Goal: Task Accomplishment & Management: Use online tool/utility

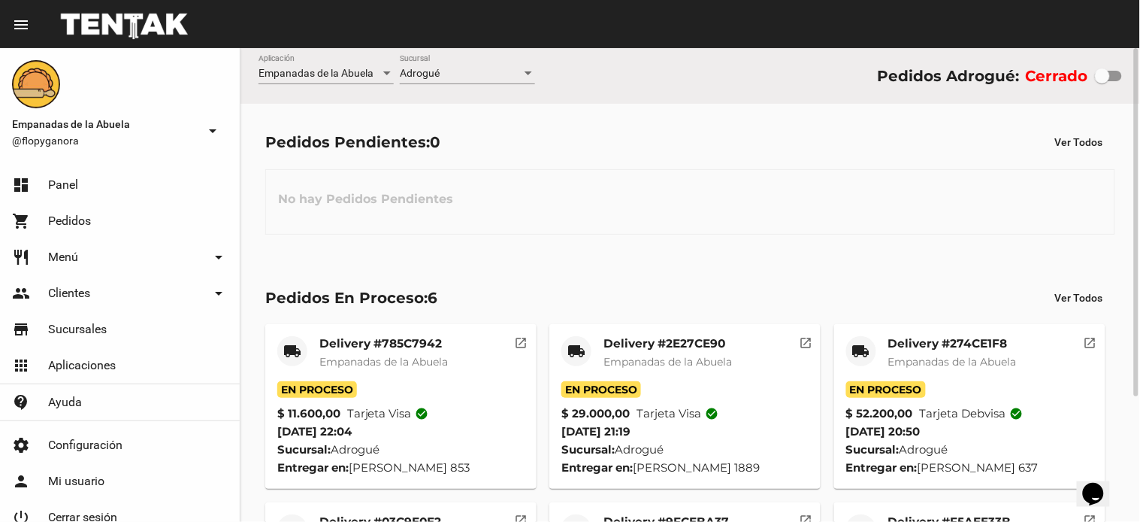
click at [908, 338] on mat-card-title "Delivery #274CE1F8" at bounding box center [952, 343] width 129 height 15
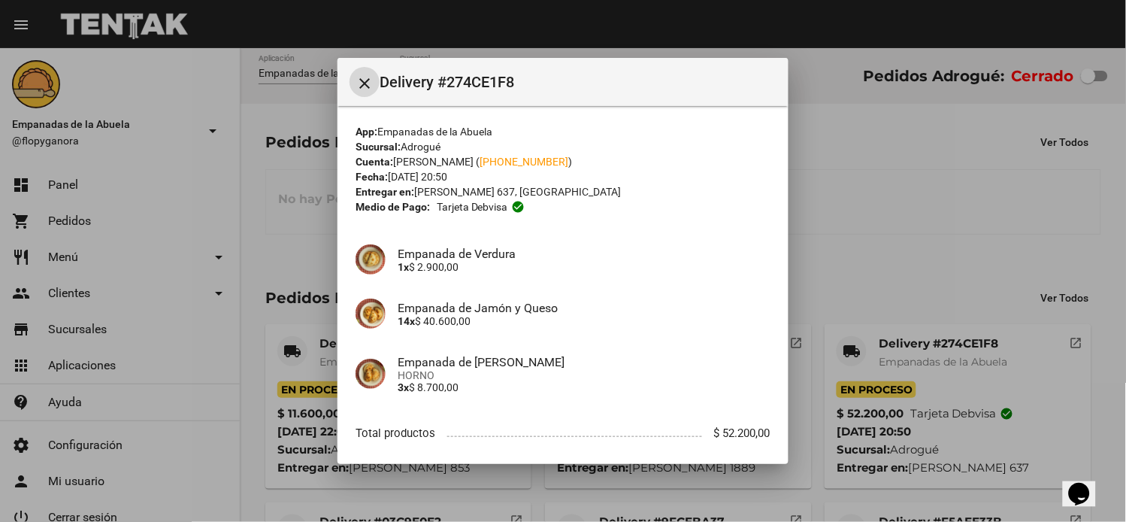
scroll to position [79, 0]
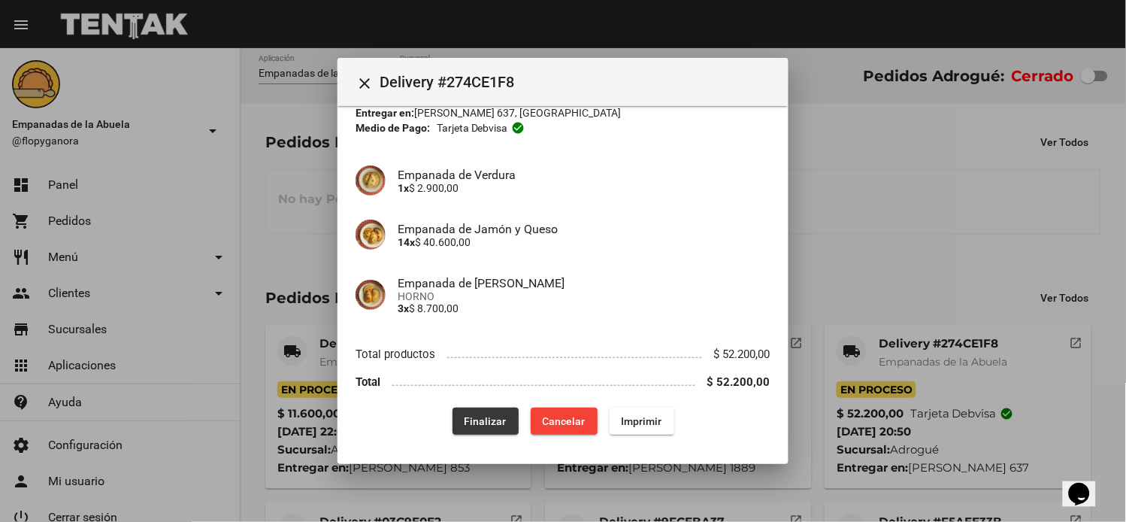
drag, startPoint x: 474, startPoint y: 416, endPoint x: 629, endPoint y: 385, distance: 157.9
click at [470, 416] on span "Finalizar" at bounding box center [485, 421] width 42 height 12
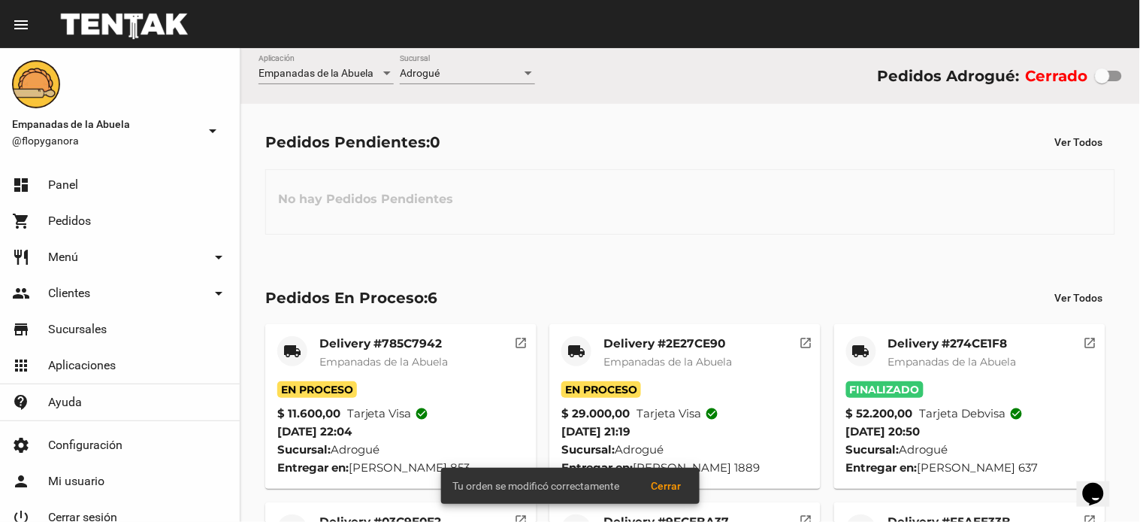
click at [652, 337] on mat-card-title "Delivery #2E27CE90" at bounding box center [667, 343] width 129 height 15
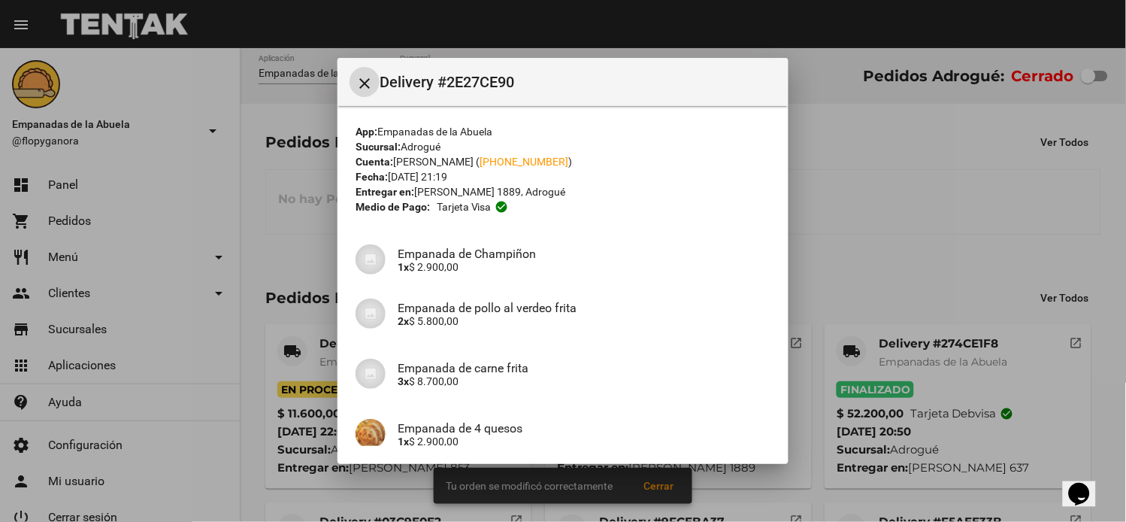
scroll to position [308, 0]
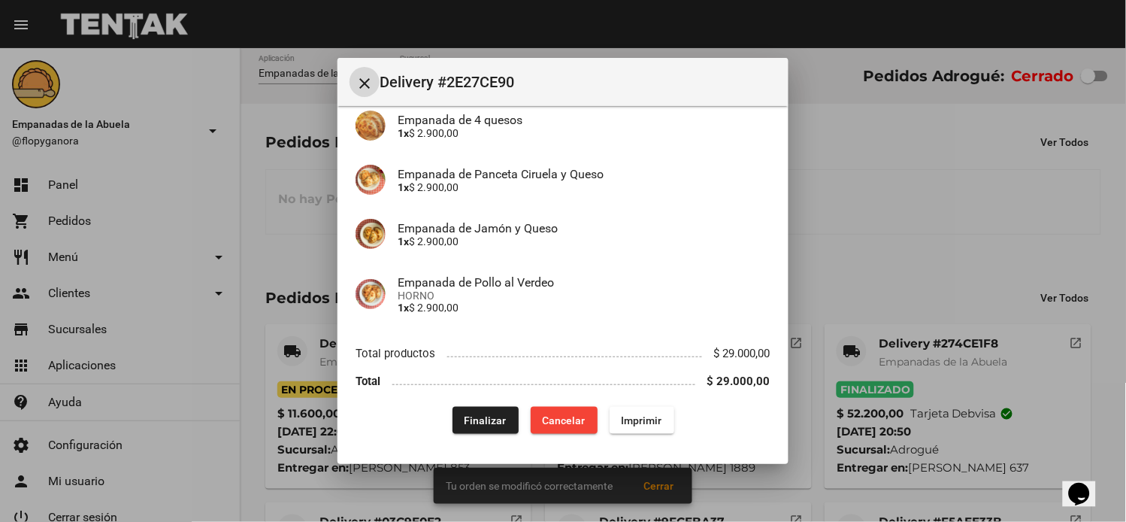
click at [488, 423] on span "Finalizar" at bounding box center [485, 420] width 42 height 12
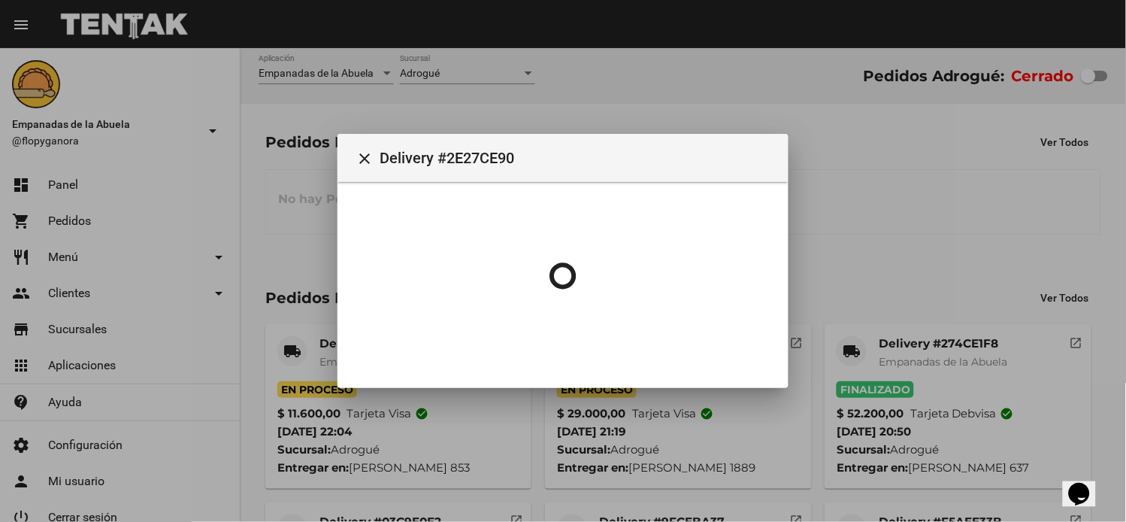
scroll to position [0, 0]
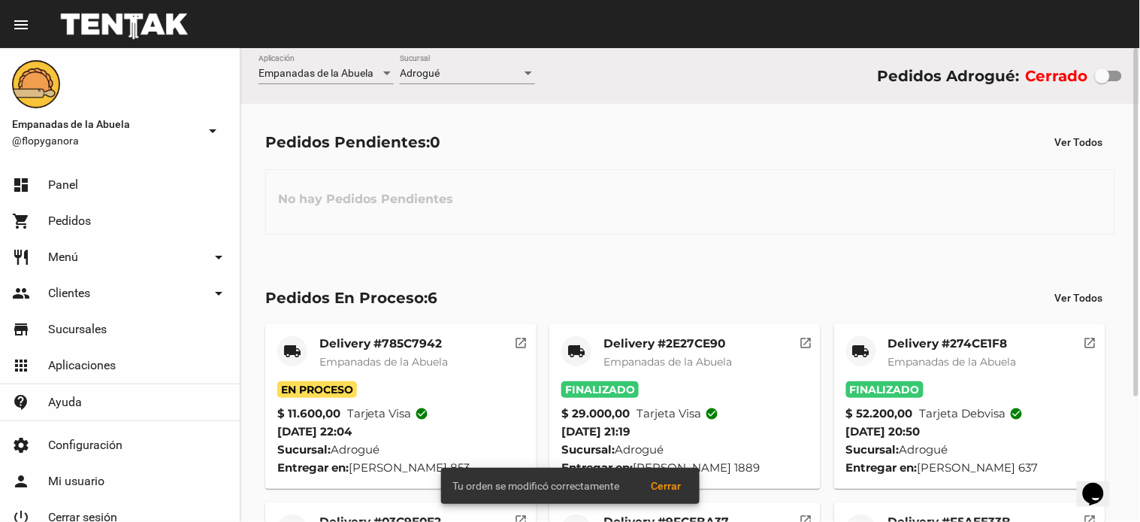
click at [386, 342] on mat-card-title "Delivery #785C7942" at bounding box center [383, 343] width 129 height 15
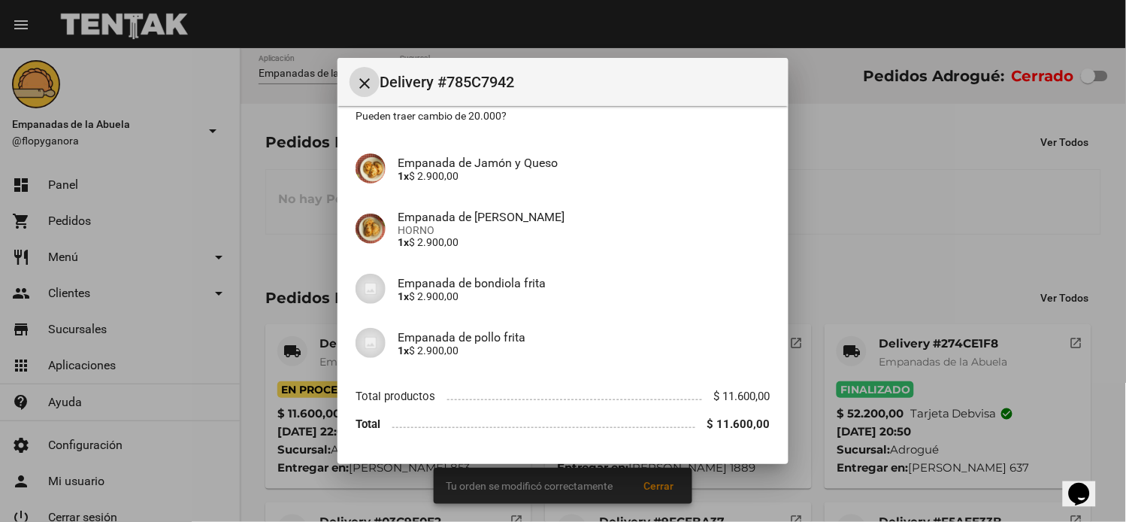
scroll to position [163, 0]
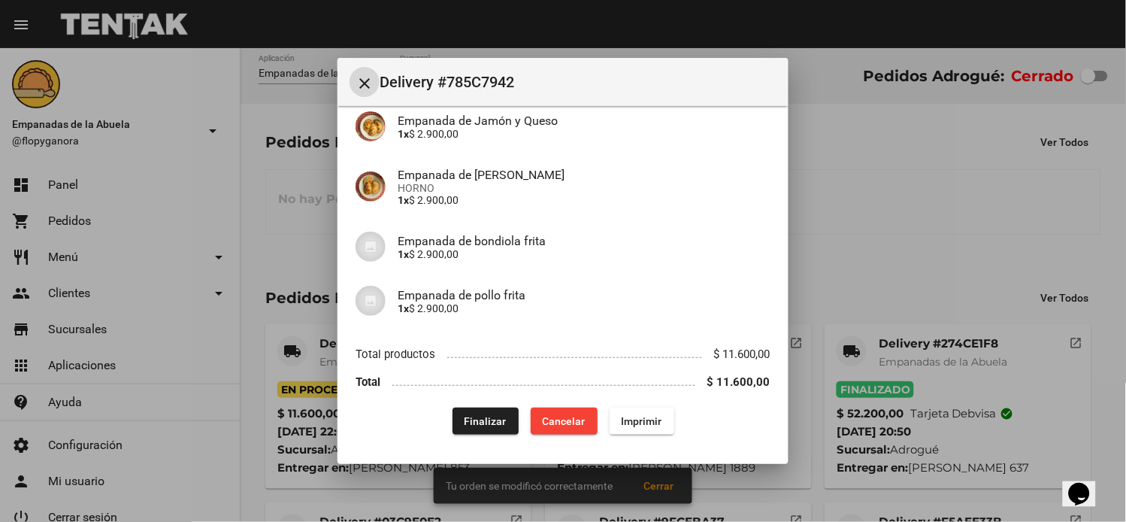
click at [483, 416] on span "Finalizar" at bounding box center [485, 421] width 42 height 12
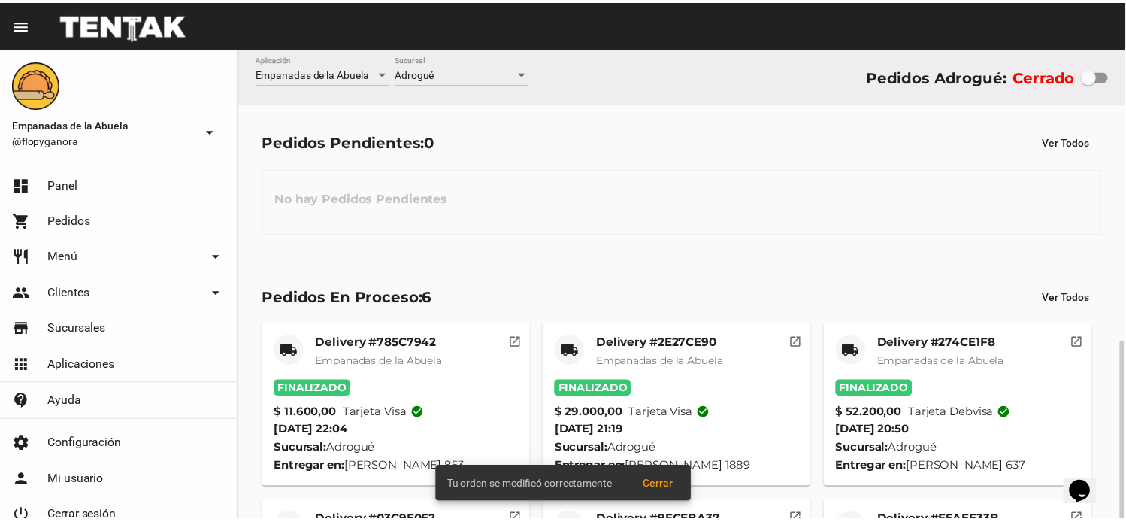
scroll to position [169, 0]
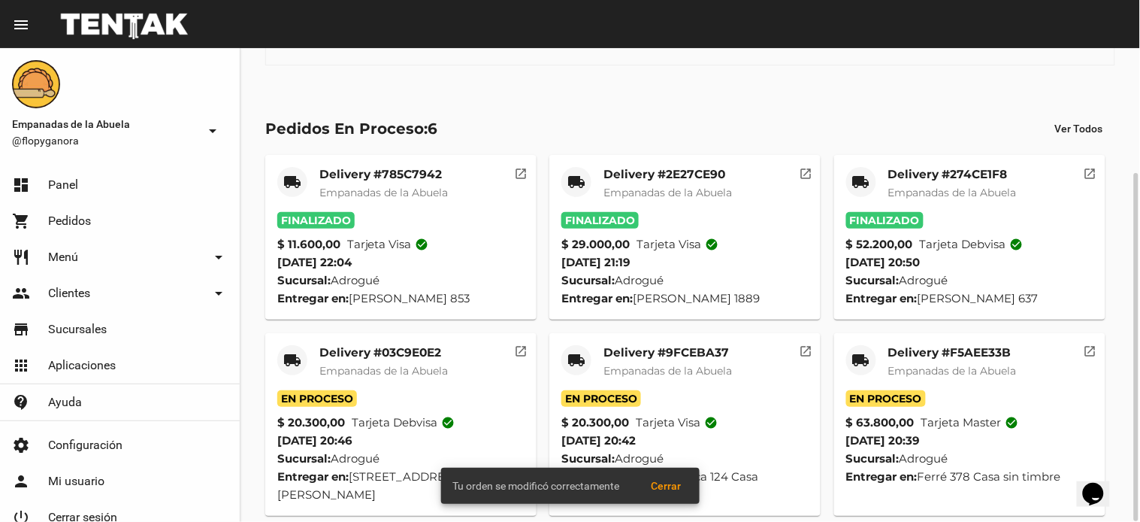
click at [906, 354] on mat-card-title "Delivery #F5AEE33B" at bounding box center [952, 352] width 129 height 15
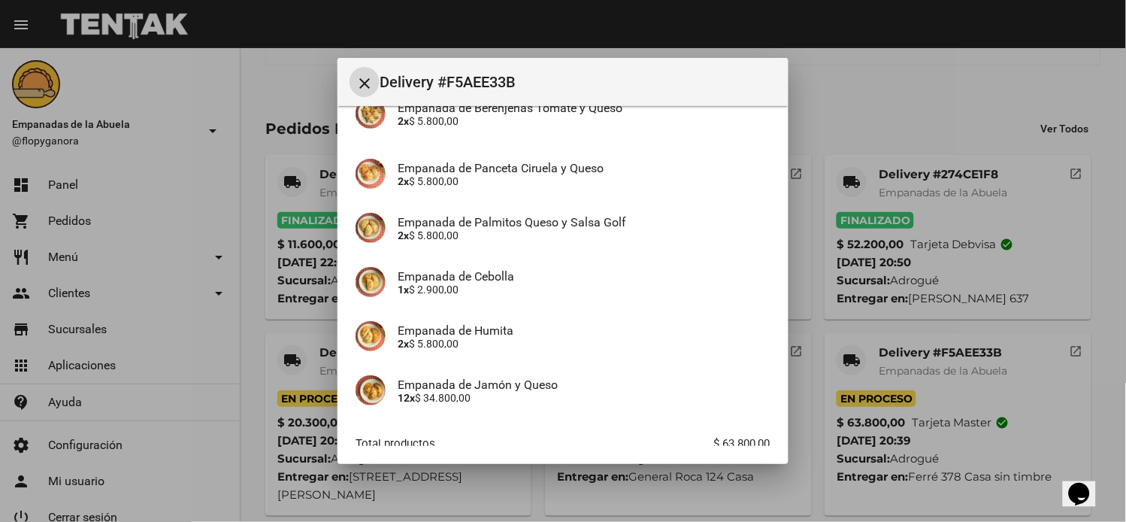
scroll to position [308, 0]
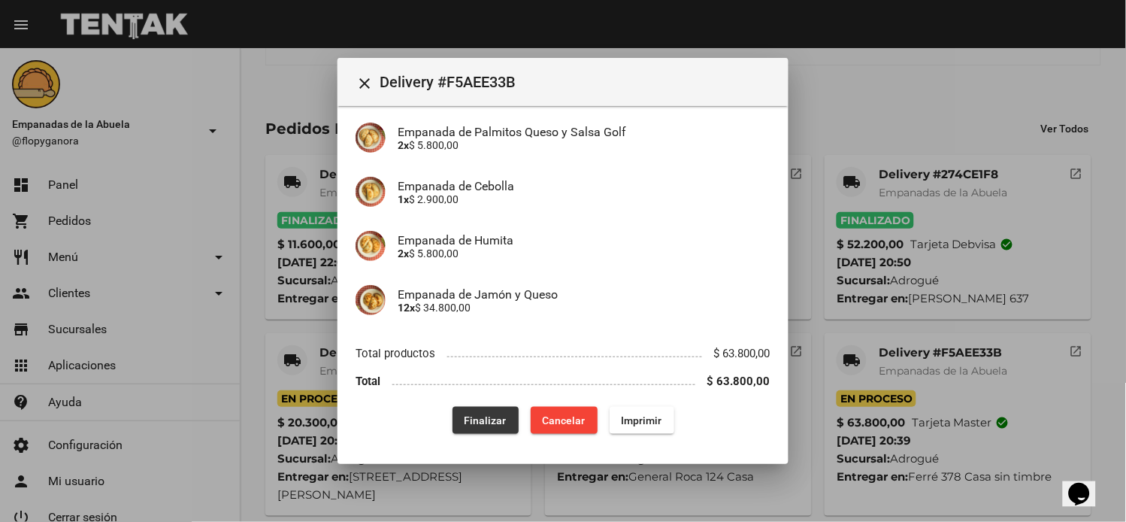
click at [489, 416] on span "Finalizar" at bounding box center [485, 420] width 42 height 12
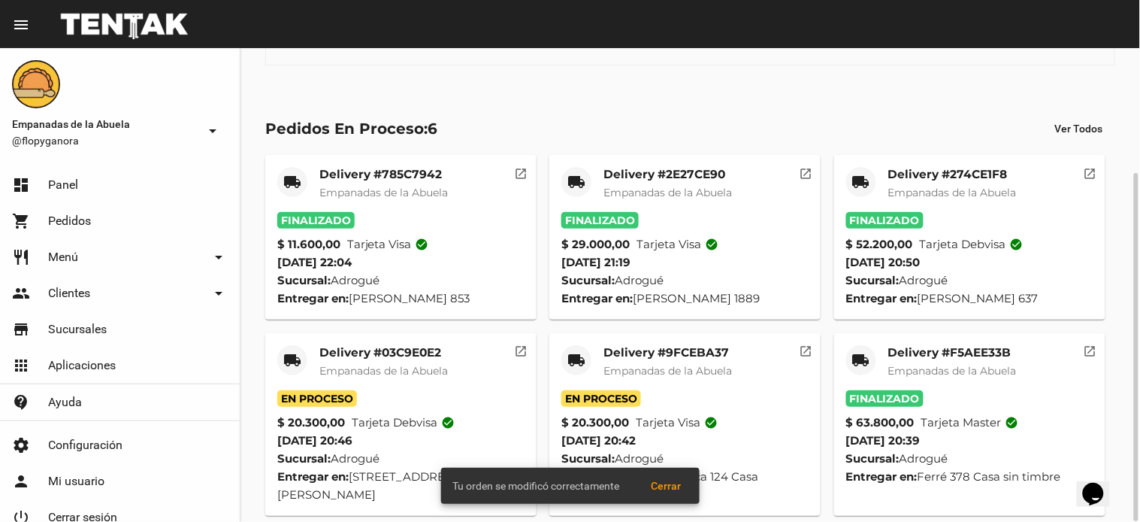
click at [639, 355] on mat-card-title "Delivery #9FCEBA37" at bounding box center [667, 352] width 129 height 15
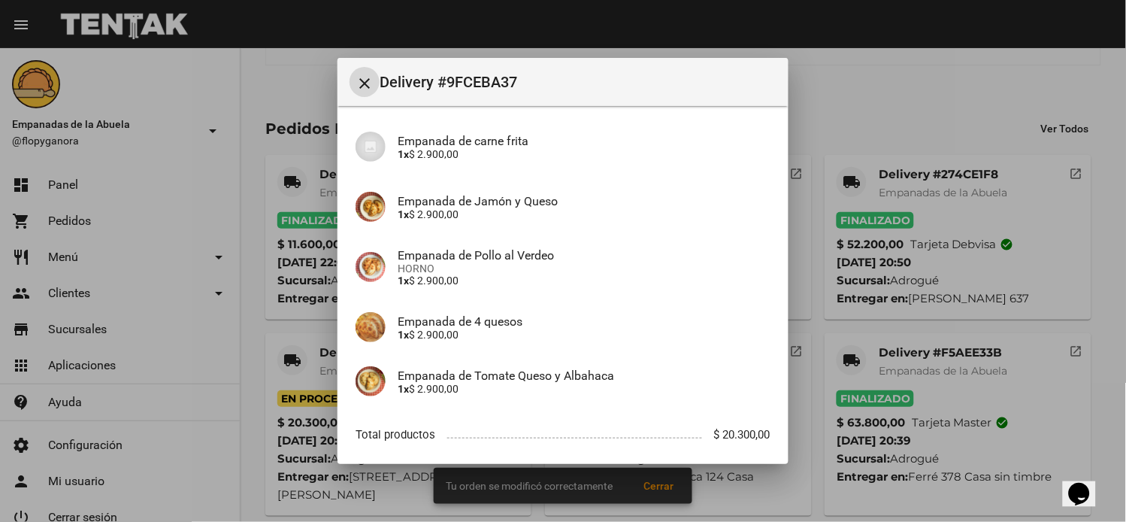
scroll to position [283, 0]
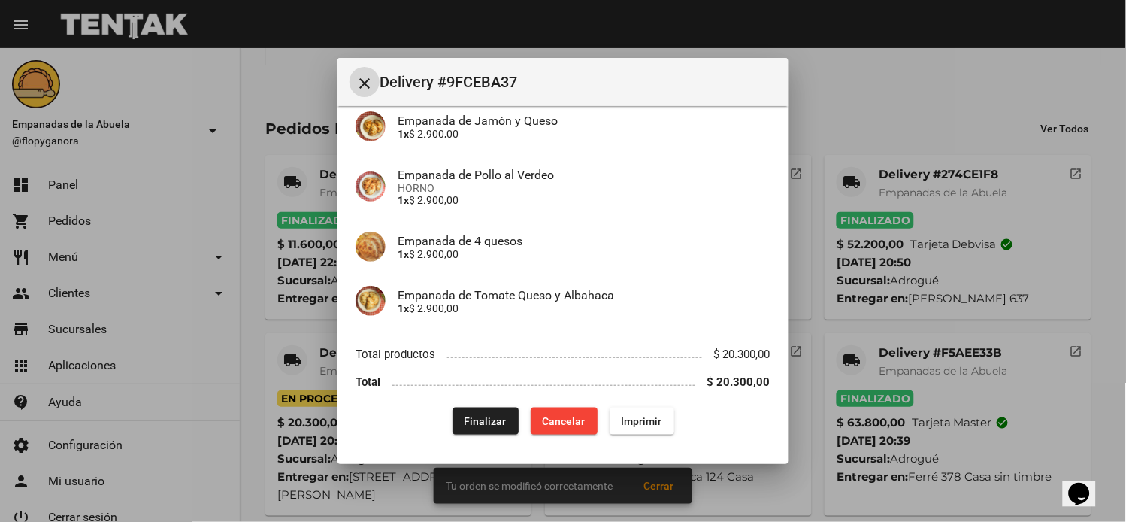
click at [477, 419] on span "Finalizar" at bounding box center [485, 421] width 42 height 12
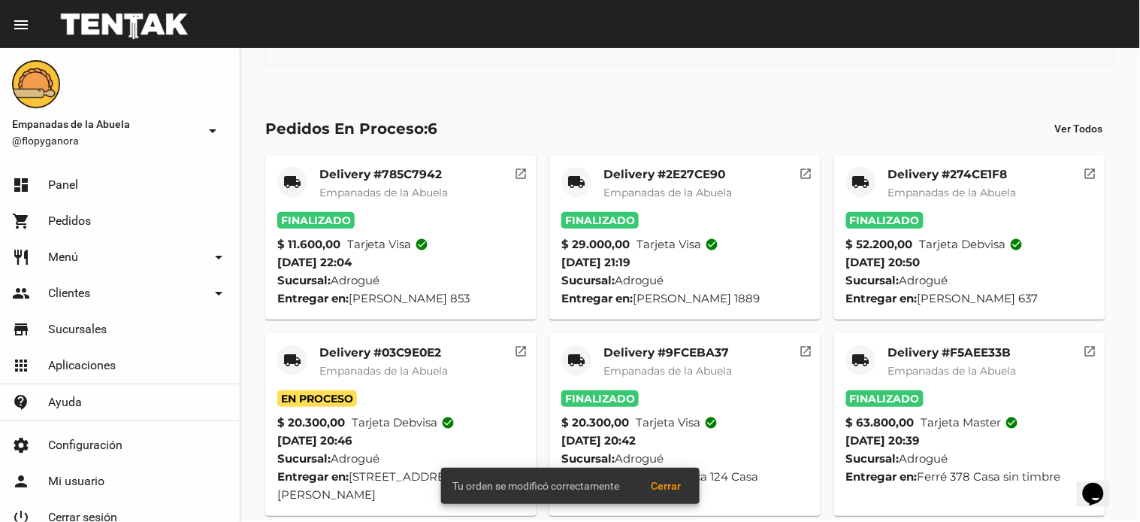
click at [374, 349] on mat-card-title "Delivery #03C9E0E2" at bounding box center [383, 352] width 129 height 15
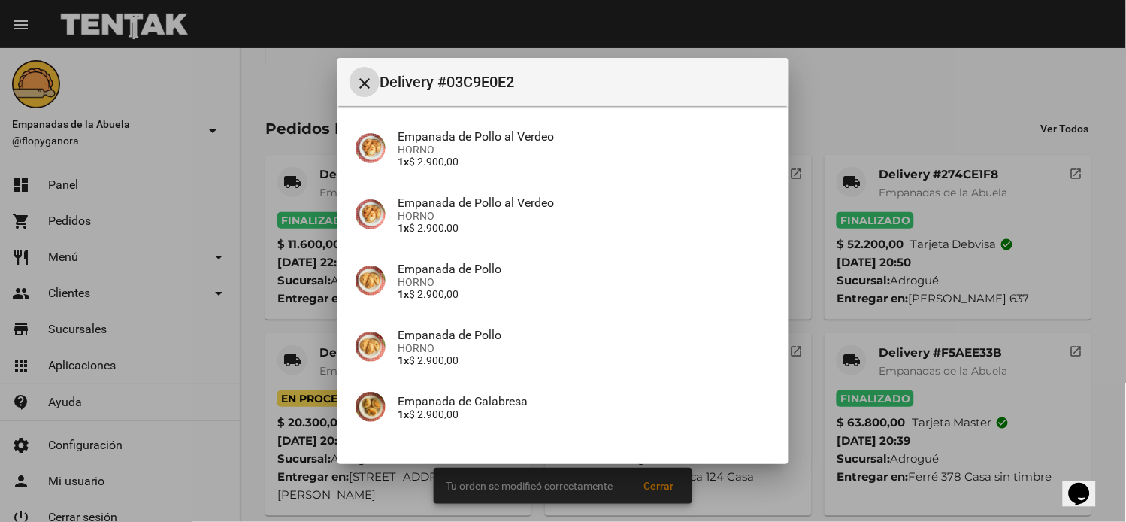
scroll to position [308, 0]
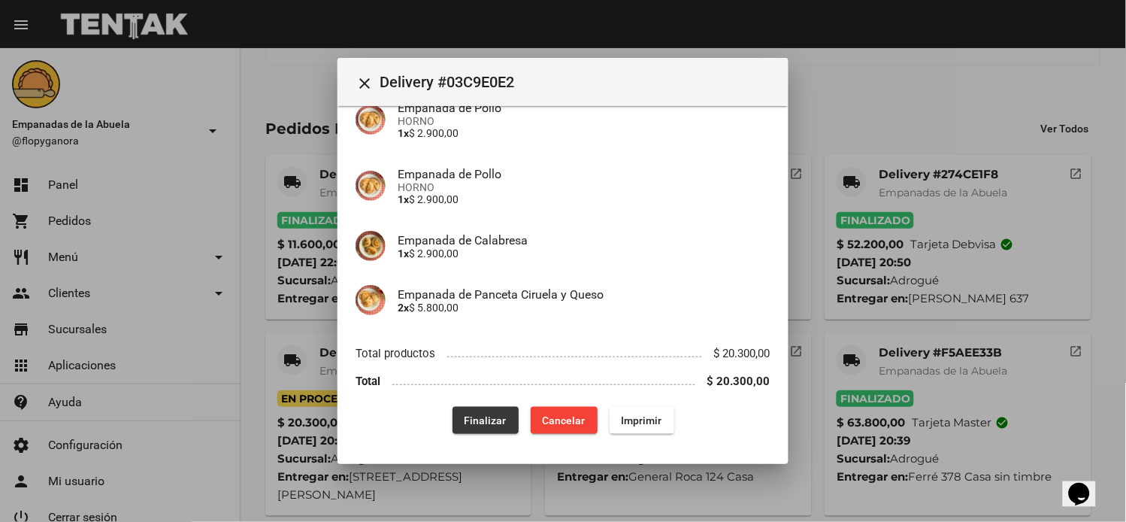
click at [496, 407] on button "Finalizar" at bounding box center [485, 420] width 66 height 27
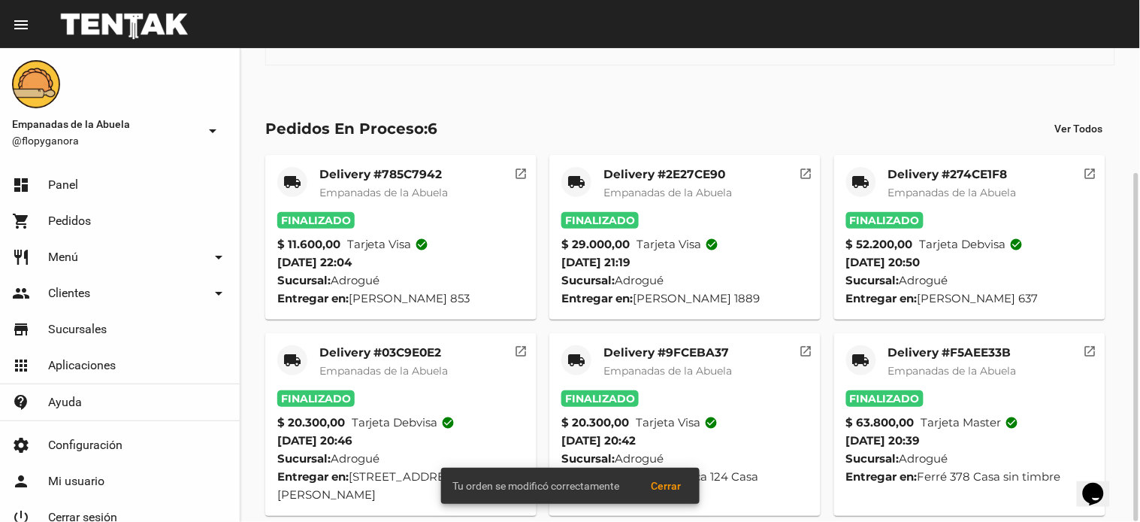
scroll to position [0, 0]
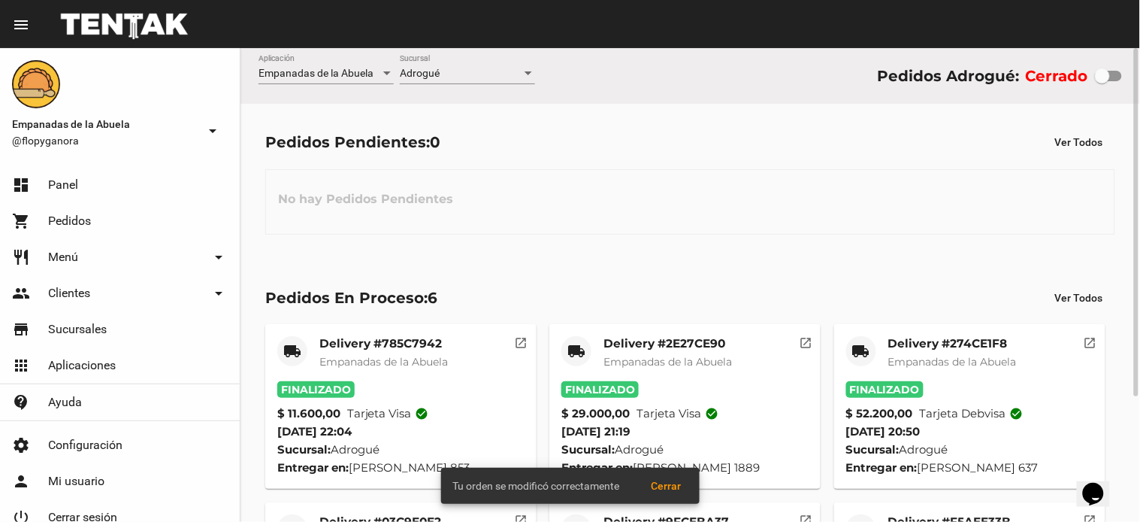
click at [528, 70] on div at bounding box center [529, 74] width 14 height 12
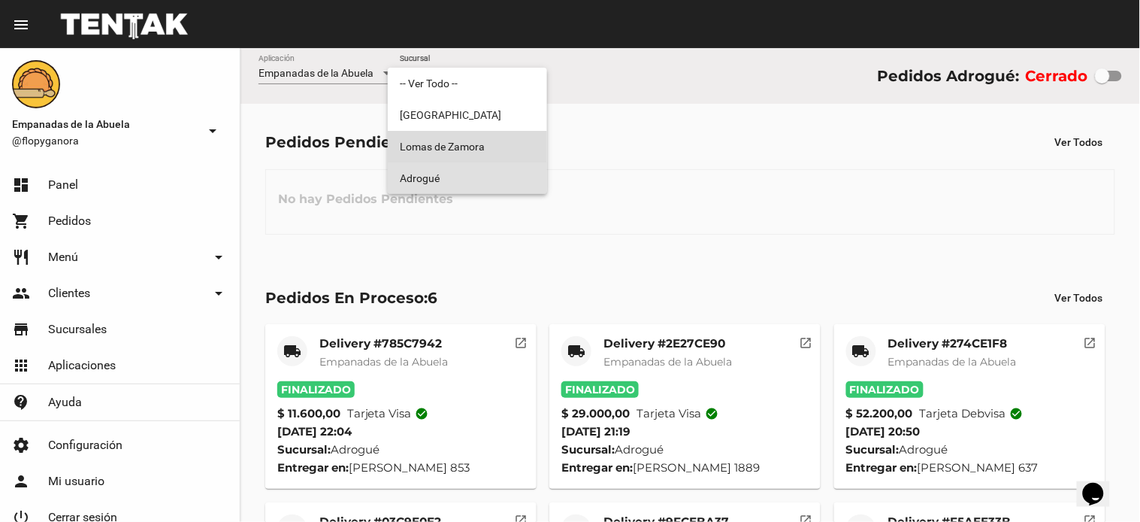
drag, startPoint x: 507, startPoint y: 141, endPoint x: 527, endPoint y: 92, distance: 51.9
click at [507, 141] on span "Lomas de Zamora" at bounding box center [467, 147] width 135 height 32
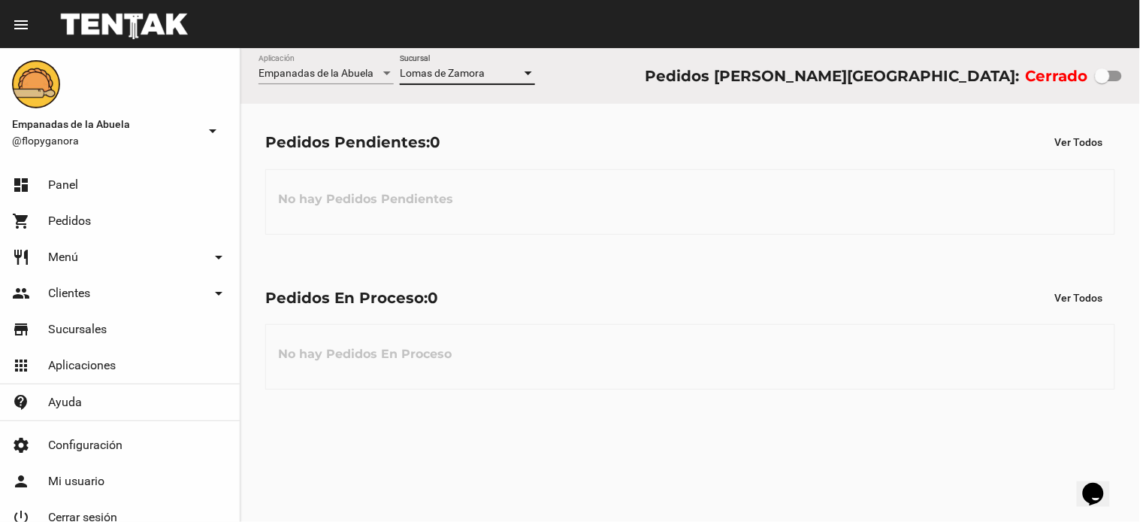
click at [530, 73] on div at bounding box center [529, 73] width 8 height 4
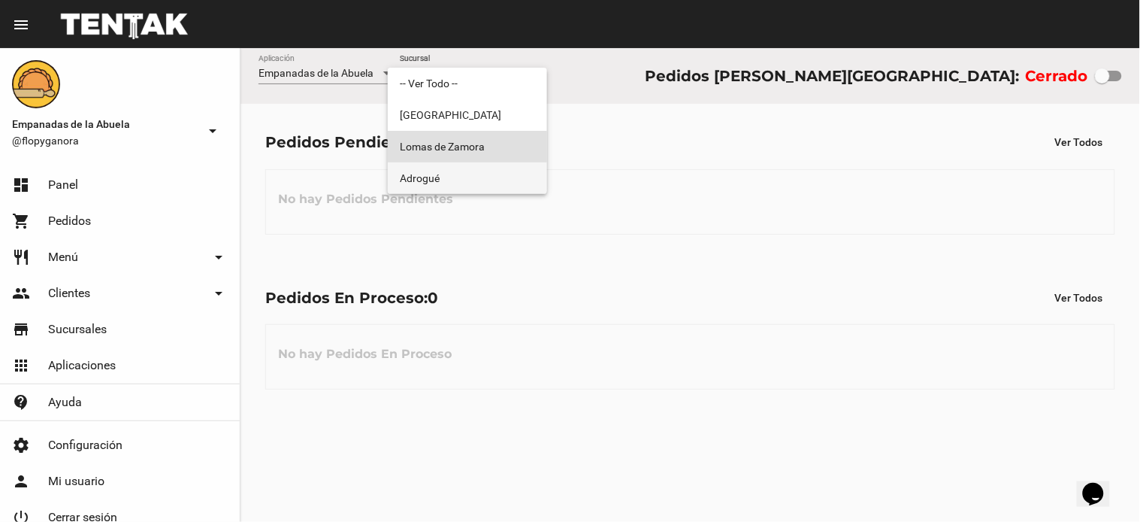
click at [522, 173] on span "Adrogué" at bounding box center [467, 178] width 135 height 32
